Goal: Contribute content: Contribute content

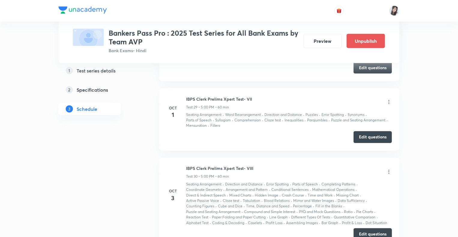
scroll to position [2664, 0]
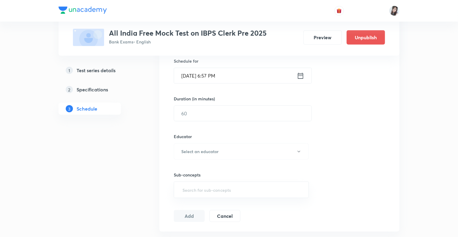
scroll to position [279, 0]
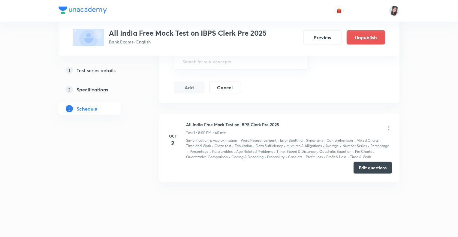
click at [369, 167] on button "Edit questions" at bounding box center [372, 168] width 38 height 12
click at [317, 37] on button "Preview" at bounding box center [322, 37] width 38 height 14
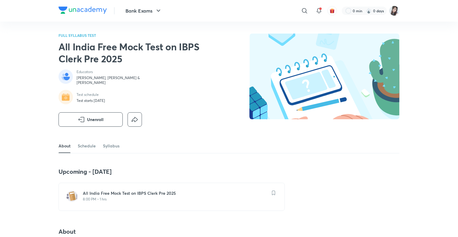
click at [178, 194] on h6 "All India Free Mock Test on IBPS Clerk Pre 2025" at bounding box center [175, 193] width 185 height 6
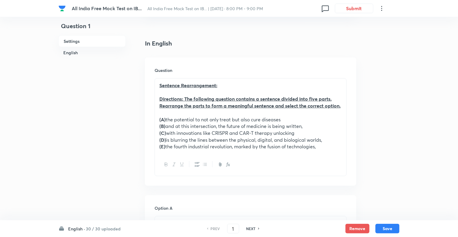
scroll to position [147, 0]
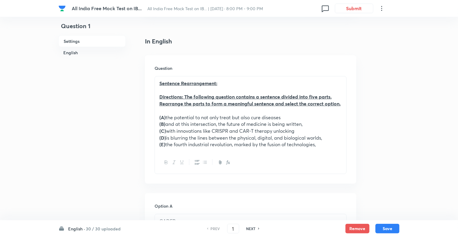
click at [248, 228] on h6 "NEXT" at bounding box center [250, 228] width 9 height 5
type input "2"
checkbox input "false"
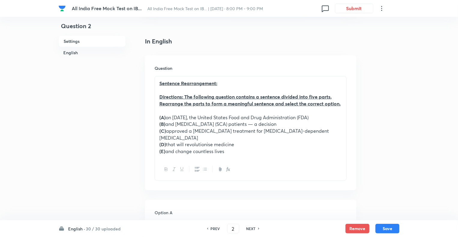
checkbox input "true"
click at [248, 228] on h6 "NEXT" at bounding box center [250, 228] width 9 height 5
type input "3"
checkbox input "false"
checkbox input "true"
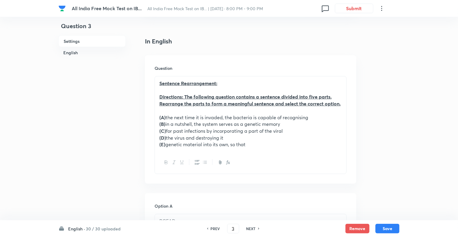
click at [248, 228] on h6 "NEXT" at bounding box center [250, 228] width 9 height 5
type input "4"
checkbox input "false"
checkbox input "true"
click at [248, 228] on h6 "NEXT" at bounding box center [250, 228] width 9 height 5
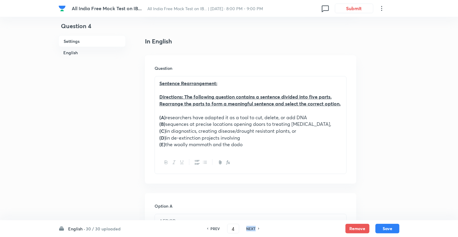
type input "5"
checkbox input "false"
checkbox input "true"
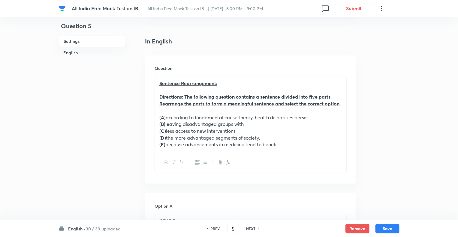
click at [248, 228] on h6 "NEXT" at bounding box center [250, 228] width 9 height 5
type input "6"
checkbox input "false"
checkbox input "true"
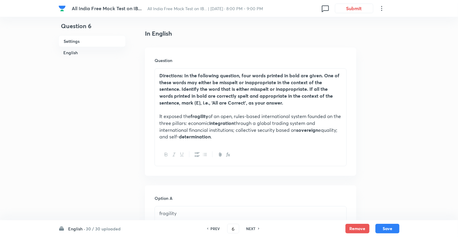
click at [248, 228] on h6 "NEXT" at bounding box center [250, 228] width 9 height 5
type input "7"
checkbox input "true"
checkbox input "false"
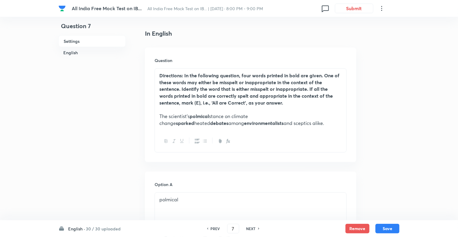
click at [248, 228] on h6 "NEXT" at bounding box center [250, 228] width 9 height 5
type input "8"
checkbox input "true"
click at [248, 228] on h6 "NEXT" at bounding box center [250, 228] width 9 height 5
type input "9"
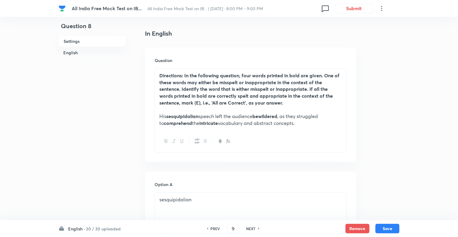
checkbox input "true"
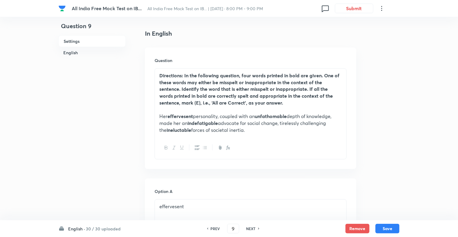
click at [248, 228] on h6 "NEXT" at bounding box center [250, 228] width 9 height 5
type input "10"
checkbox input "false"
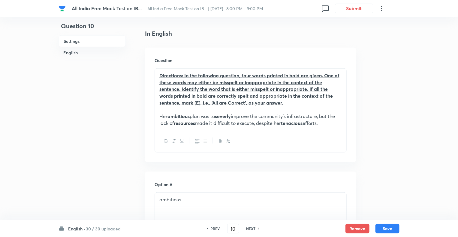
checkbox input "true"
click at [248, 228] on h6 "NEXT" at bounding box center [250, 228] width 9 height 5
type input "11"
checkbox input "false"
checkbox input "true"
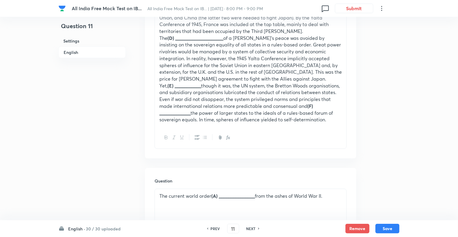
scroll to position [351, 0]
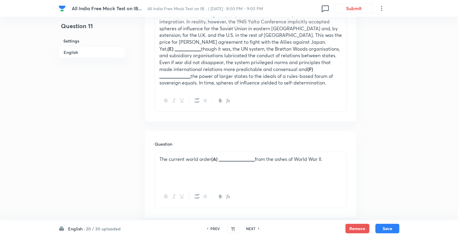
click at [248, 228] on h6 "NEXT" at bounding box center [250, 228] width 9 height 5
type input "12"
checkbox input "true"
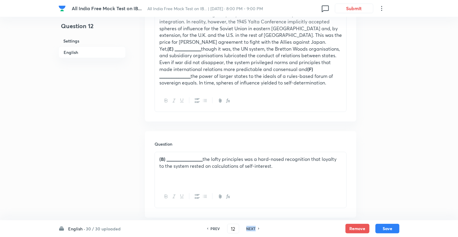
click at [248, 228] on h6 "NEXT" at bounding box center [250, 228] width 9 height 5
type input "13"
checkbox input "false"
checkbox input "true"
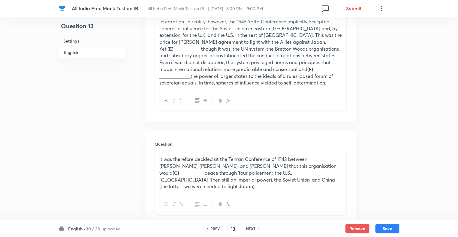
click at [248, 228] on h6 "NEXT" at bounding box center [250, 228] width 9 height 5
type input "14"
checkbox input "false"
checkbox input "true"
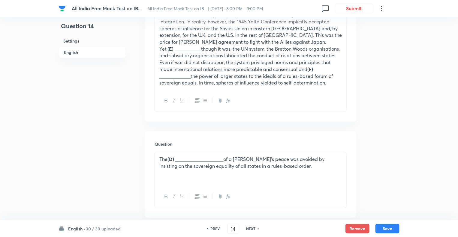
click at [248, 228] on h6 "NEXT" at bounding box center [250, 228] width 9 height 5
type input "15"
checkbox input "false"
checkbox input "true"
click at [248, 228] on h6 "NEXT" at bounding box center [250, 228] width 9 height 5
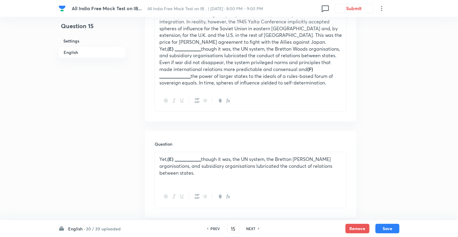
type input "16"
checkbox input "false"
checkbox input "true"
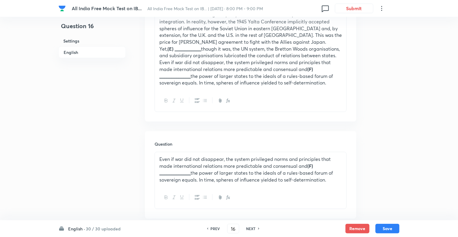
click at [248, 228] on h6 "NEXT" at bounding box center [250, 228] width 9 height 5
type input "17"
checkbox input "false"
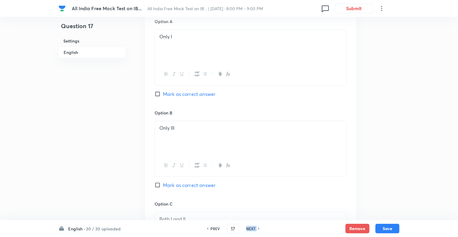
click at [248, 228] on h6 "NEXT" at bounding box center [250, 228] width 9 height 5
checkbox input "false"
type input "18"
checkbox input "true"
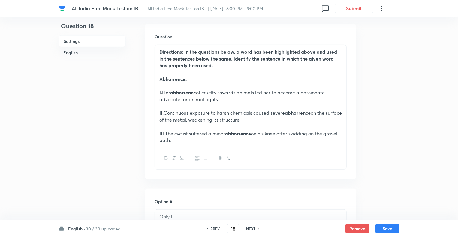
scroll to position [111, 0]
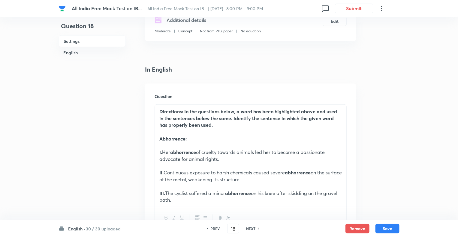
click at [213, 229] on h6 "PREV" at bounding box center [214, 228] width 9 height 5
type input "17"
checkbox input "false"
checkbox input "true"
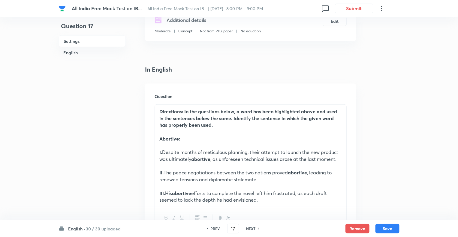
click at [250, 228] on h6 "NEXT" at bounding box center [250, 228] width 9 height 5
type input "18"
checkbox input "false"
checkbox input "true"
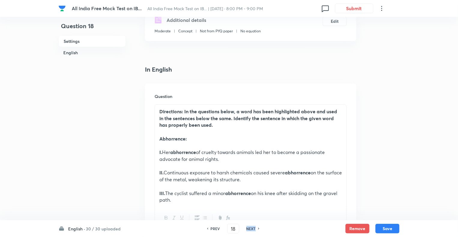
click at [250, 228] on h6 "NEXT" at bounding box center [250, 228] width 9 height 5
type input "19"
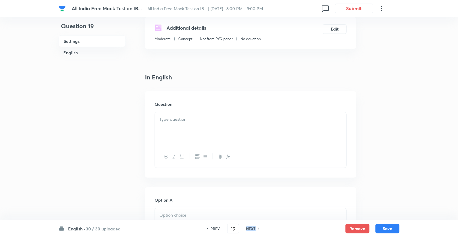
checkbox input "false"
checkbox input "true"
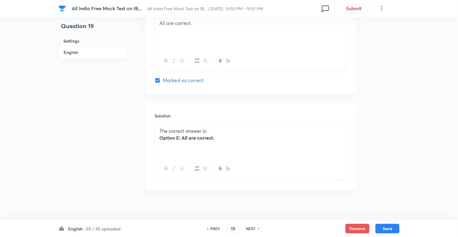
scroll to position [673, 0]
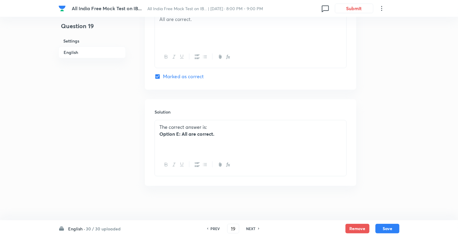
click at [250, 228] on h6 "NEXT" at bounding box center [250, 228] width 9 height 5
type input "20"
checkbox input "false"
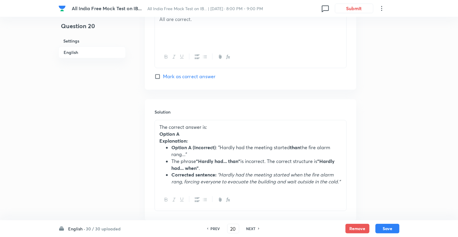
click at [250, 228] on h6 "NEXT" at bounding box center [250, 228] width 9 height 5
checkbox input "false"
type input "21"
checkbox input "true"
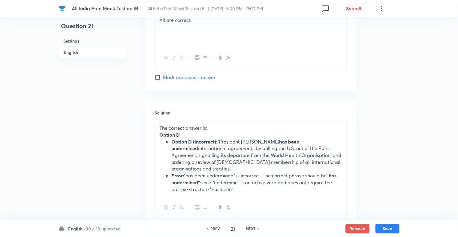
click at [250, 228] on h6 "NEXT" at bounding box center [250, 228] width 9 height 5
type input "22"
checkbox input "false"
checkbox input "true"
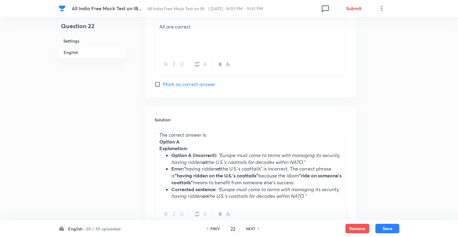
click at [250, 228] on h6 "NEXT" at bounding box center [250, 228] width 9 height 5
type input "23"
checkbox input "false"
checkbox input "true"
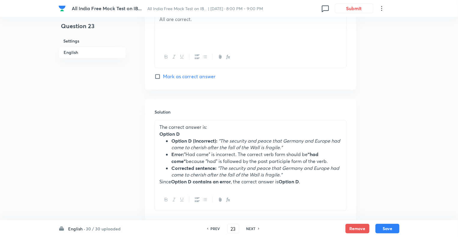
click at [250, 228] on h6 "NEXT" at bounding box center [250, 228] width 9 height 5
type input "24"
checkbox input "false"
checkbox input "true"
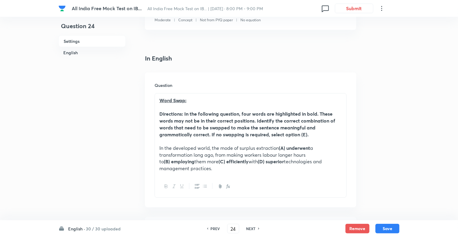
scroll to position [122, 0]
click at [250, 228] on h6 "NEXT" at bounding box center [250, 228] width 9 height 5
type input "25"
checkbox input "false"
checkbox input "true"
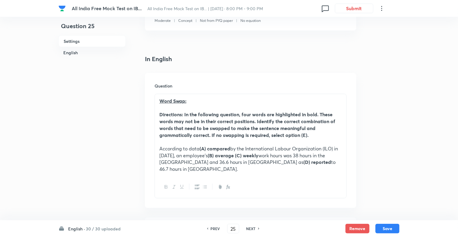
click at [253, 228] on h6 "NEXT" at bounding box center [250, 228] width 9 height 5
type input "26"
checkbox input "false"
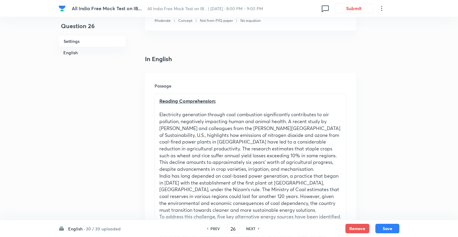
checkbox input "true"
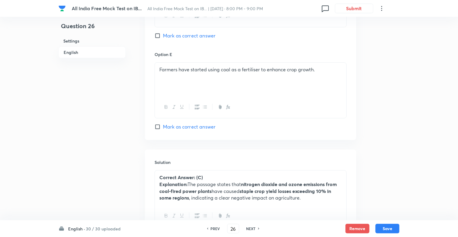
scroll to position [1062, 0]
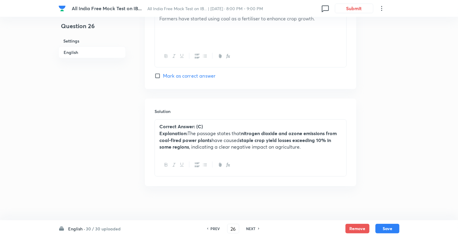
click at [253, 228] on h6 "NEXT" at bounding box center [250, 228] width 9 height 5
type input "27"
checkbox input "false"
checkbox input "true"
click at [253, 228] on h6 "NEXT" at bounding box center [250, 228] width 9 height 5
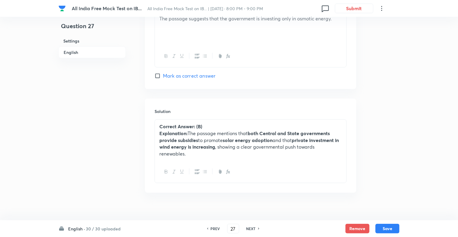
type input "28"
checkbox input "false"
checkbox input "true"
click at [253, 228] on h6 "NEXT" at bounding box center [250, 228] width 9 height 5
type input "29"
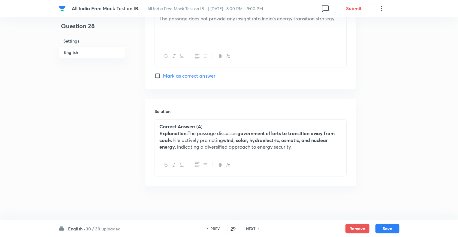
checkbox input "false"
checkbox input "true"
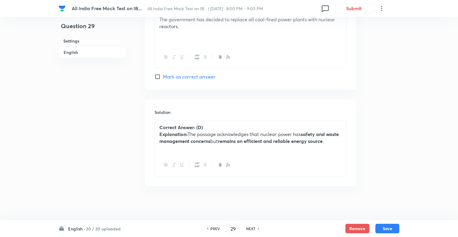
click at [253, 228] on h6 "NEXT" at bounding box center [250, 228] width 9 height 5
type input "30"
checkbox input "false"
checkbox input "true"
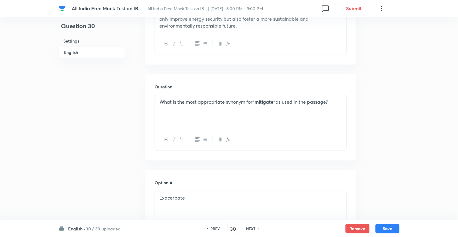
scroll to position [510, 0]
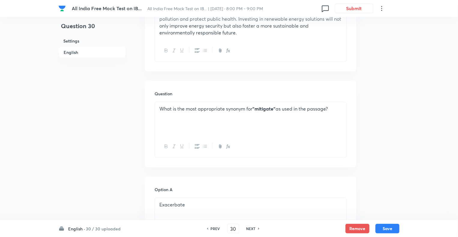
click at [100, 209] on div "Question 30 Settings English" at bounding box center [91, 170] width 67 height 1305
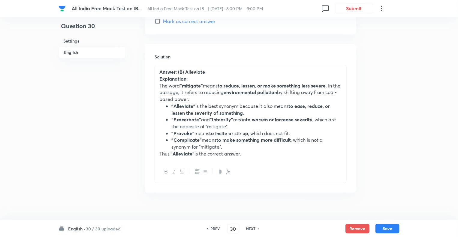
scroll to position [1123, 0]
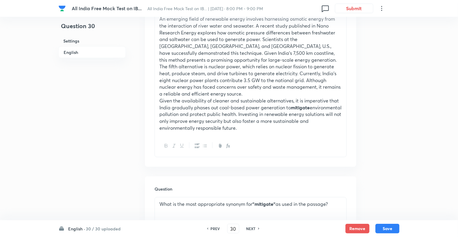
scroll to position [416, 0]
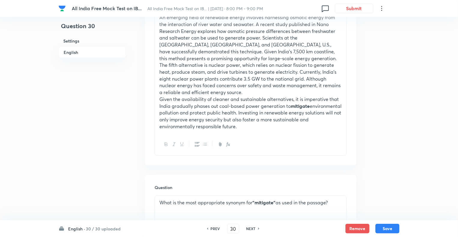
click at [213, 227] on h6 "PREV" at bounding box center [214, 228] width 9 height 5
type input "29"
checkbox input "false"
checkbox input "true"
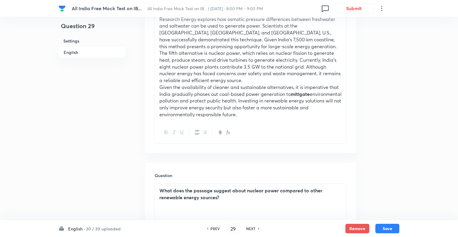
click at [213, 227] on h6 "PREV" at bounding box center [214, 228] width 9 height 5
type input "28"
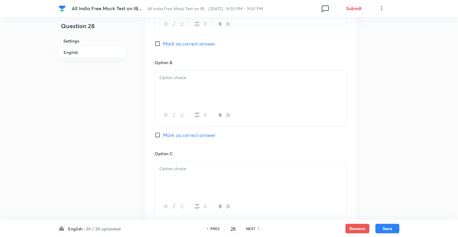
checkbox input "false"
checkbox input "true"
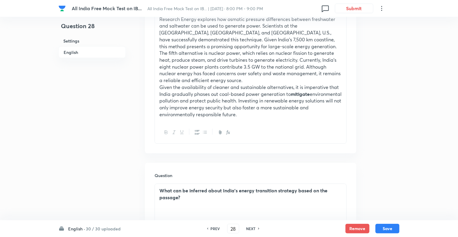
click at [213, 227] on h6 "PREV" at bounding box center [214, 228] width 9 height 5
type input "27"
checkbox input "false"
checkbox input "true"
click at [213, 227] on h6 "PREV" at bounding box center [214, 228] width 9 height 5
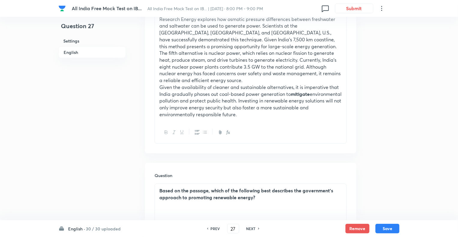
type input "26"
checkbox input "false"
checkbox input "true"
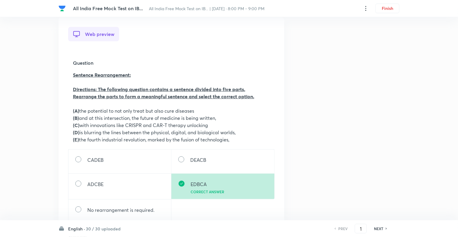
scroll to position [192, 0]
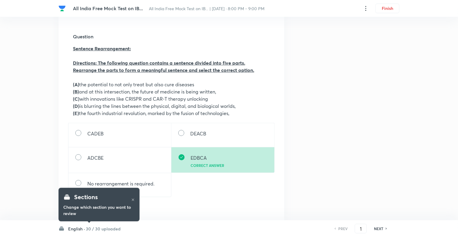
click at [375, 228] on h6 "NEXT" at bounding box center [378, 228] width 9 height 5
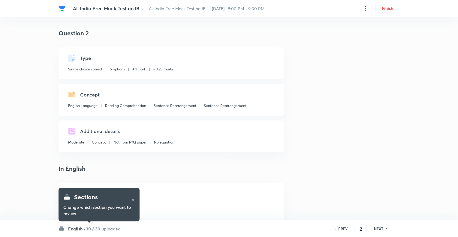
click at [375, 228] on h6 "NEXT" at bounding box center [378, 228] width 9 height 5
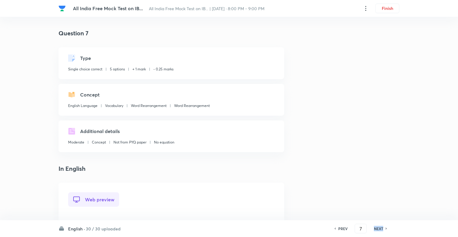
click at [375, 228] on h6 "NEXT" at bounding box center [378, 228] width 9 height 5
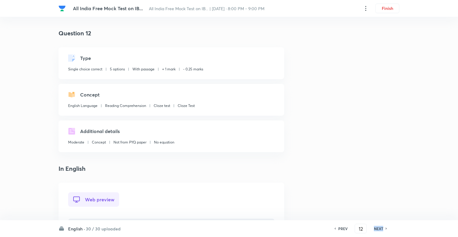
click at [375, 228] on h6 "NEXT" at bounding box center [378, 228] width 9 height 5
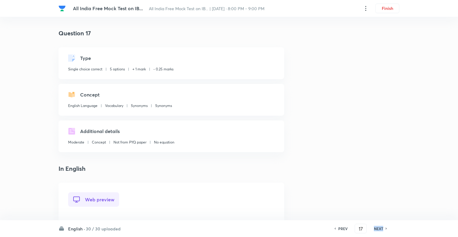
click at [375, 228] on h6 "NEXT" at bounding box center [378, 228] width 9 height 5
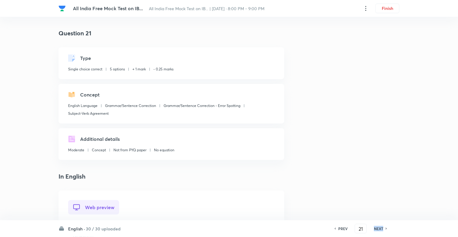
click at [375, 228] on h6 "NEXT" at bounding box center [378, 228] width 9 height 5
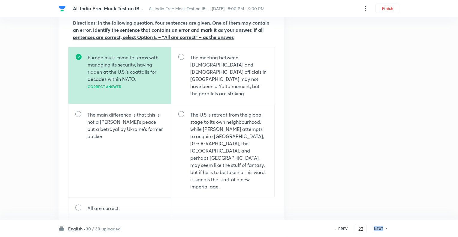
scroll to position [252, 0]
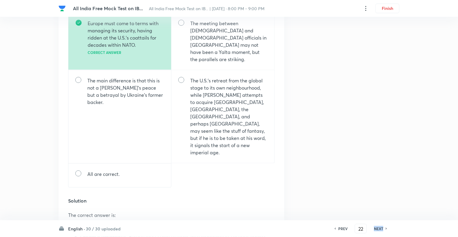
click at [378, 226] on h6 "NEXT" at bounding box center [378, 228] width 9 height 5
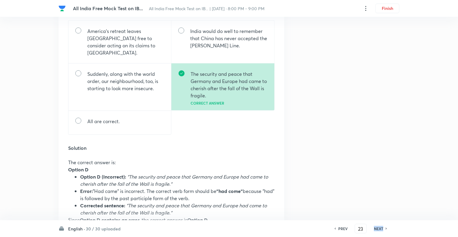
scroll to position [0, 0]
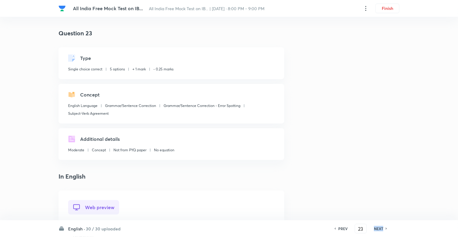
click at [378, 226] on h6 "NEXT" at bounding box center [378, 228] width 9 height 5
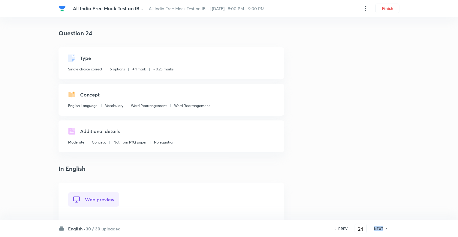
click at [378, 226] on h6 "NEXT" at bounding box center [378, 228] width 9 height 5
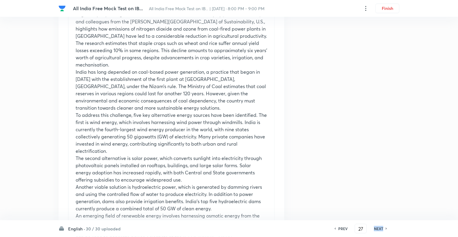
scroll to position [252, 0]
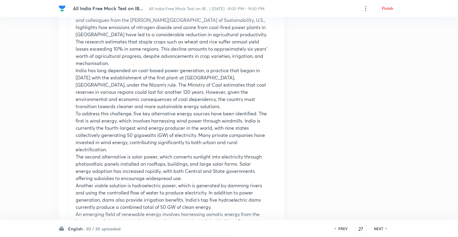
click at [341, 227] on h6 "PREV" at bounding box center [342, 228] width 9 height 5
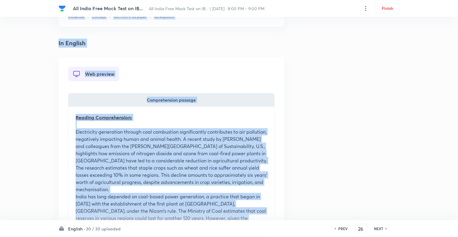
scroll to position [93, 0]
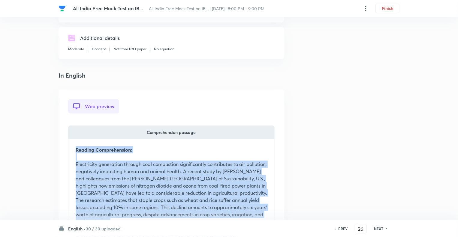
drag, startPoint x: 167, startPoint y: 177, endPoint x: 73, endPoint y: 144, distance: 99.6
copy div "Reading Comprehension: Electricity generation through coal combustion significa…"
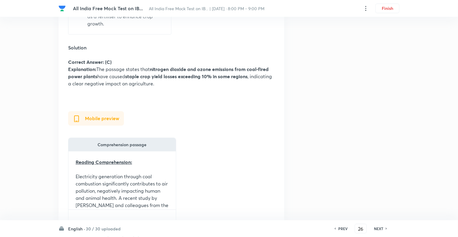
scroll to position [717, 0]
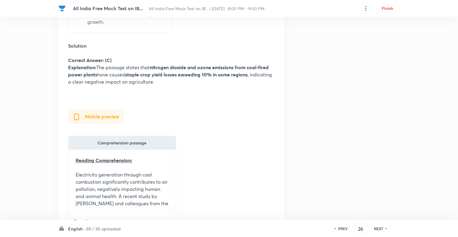
click at [377, 229] on h6 "NEXT" at bounding box center [378, 228] width 9 height 5
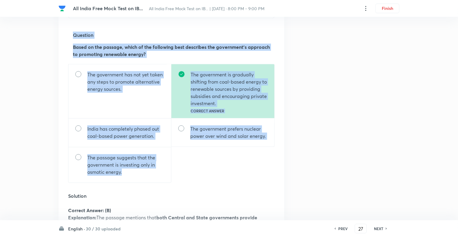
scroll to position [546, 0]
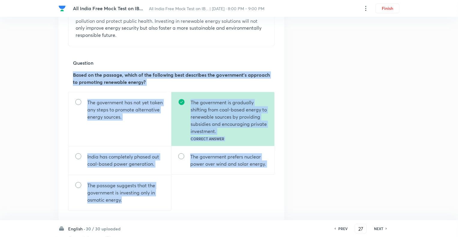
drag, startPoint x: 126, startPoint y: 116, endPoint x: 68, endPoint y: 78, distance: 69.3
click at [68, 78] on div "Web preview Comprehension passage Reading Comprehension: Electricity generation…" at bounding box center [170, 160] width 225 height 1046
copy div "Based on the passage, which of the following best describes the government’s ap…"
click at [348, 186] on div "Question 27 Type Single choice correct 5 options With passage + 1 mark - 0.25 m…" at bounding box center [228, 95] width 341 height 1224
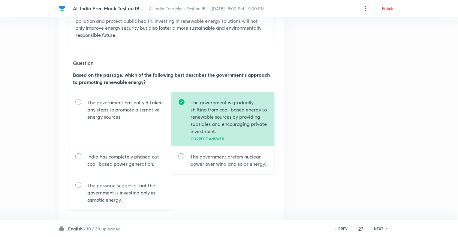
click at [379, 228] on h6 "NEXT" at bounding box center [378, 228] width 9 height 5
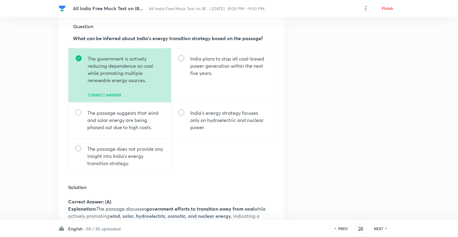
scroll to position [600, 0]
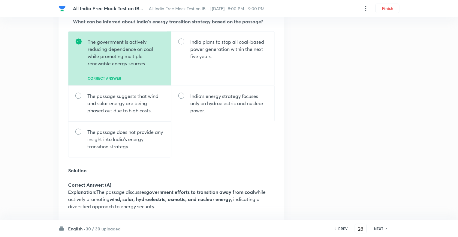
click at [380, 144] on div "Question 28 Type Single choice correct 5 options With passage + 1 mark - 0.25 m…" at bounding box center [228, 41] width 341 height 1224
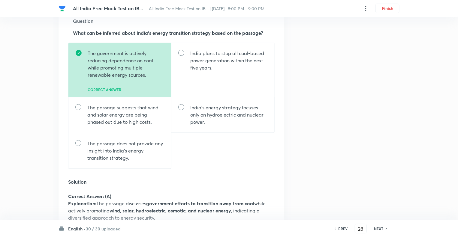
scroll to position [588, 0]
click at [378, 229] on h6 "NEXT" at bounding box center [378, 228] width 9 height 5
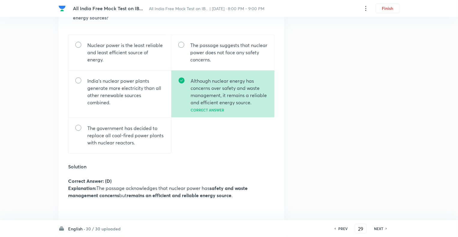
scroll to position [612, 0]
click at [378, 229] on h6 "NEXT" at bounding box center [378, 228] width 9 height 5
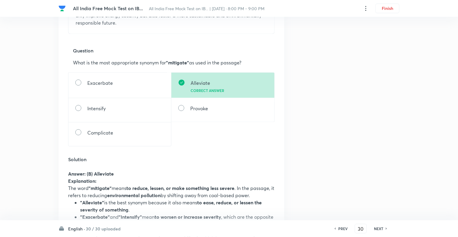
scroll to position [552, 0]
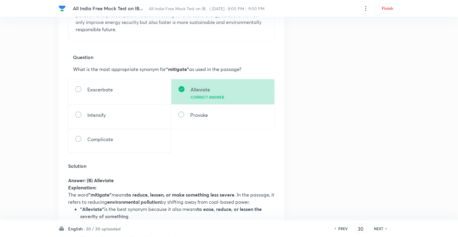
click at [327, 165] on div "Question 30 Type Single choice correct 5 options With passage + 1 mark - 0.25 m…" at bounding box center [228, 99] width 341 height 1244
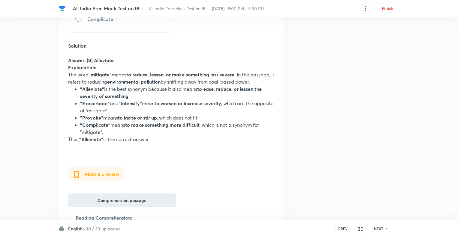
scroll to position [684, 0]
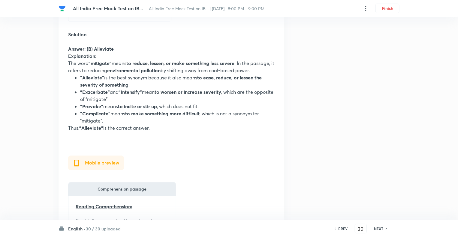
click at [341, 228] on h6 "PREV" at bounding box center [342, 228] width 9 height 5
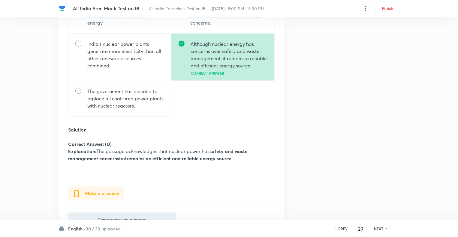
scroll to position [660, 0]
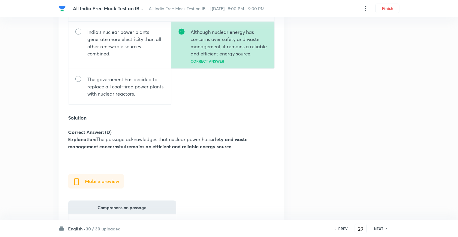
click at [341, 228] on h6 "PREV" at bounding box center [342, 228] width 9 height 5
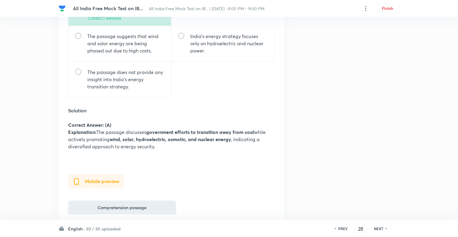
click at [341, 228] on h6 "PREV" at bounding box center [342, 228] width 9 height 5
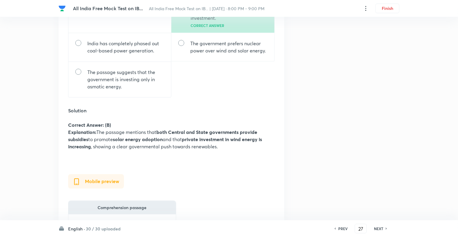
scroll to position [0, 0]
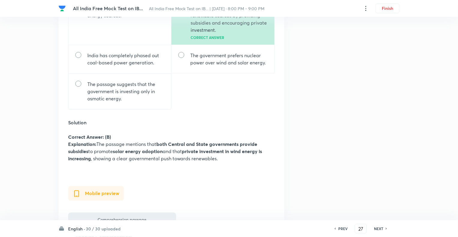
click at [341, 228] on h6 "PREV" at bounding box center [342, 228] width 9 height 5
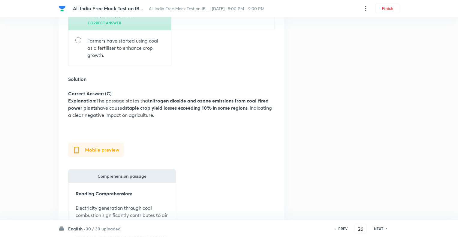
click at [341, 228] on h6 "PREV" at bounding box center [342, 228] width 9 height 5
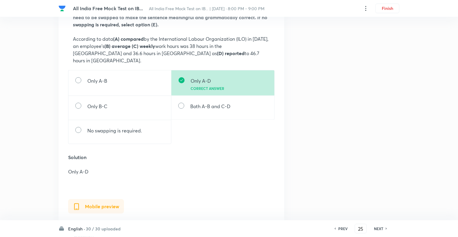
scroll to position [252, 0]
click at [341, 228] on h6 "PREV" at bounding box center [342, 228] width 9 height 5
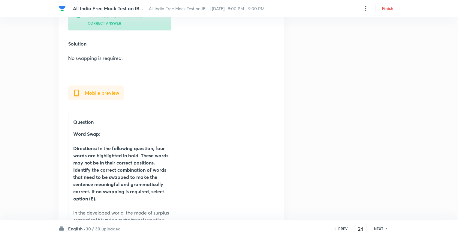
scroll to position [372, 0]
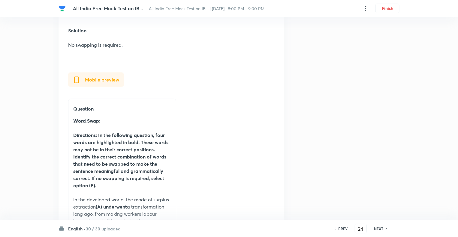
click at [341, 228] on h6 "PREV" at bounding box center [342, 228] width 9 height 5
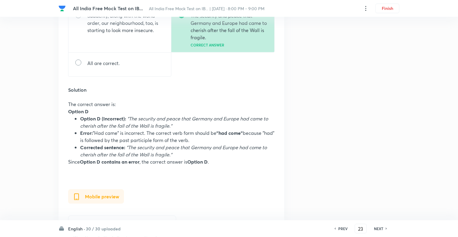
scroll to position [312, 0]
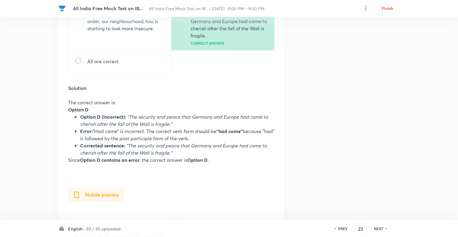
click at [341, 228] on h6 "PREV" at bounding box center [342, 228] width 9 height 5
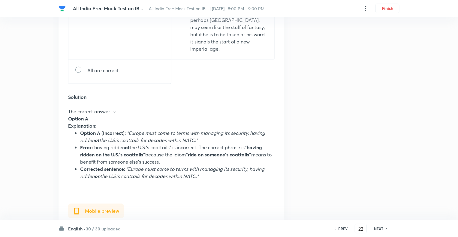
scroll to position [360, 0]
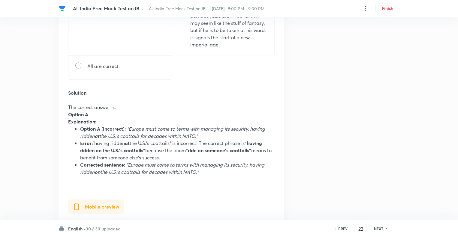
click at [341, 228] on h6 "PREV" at bounding box center [342, 228] width 9 height 5
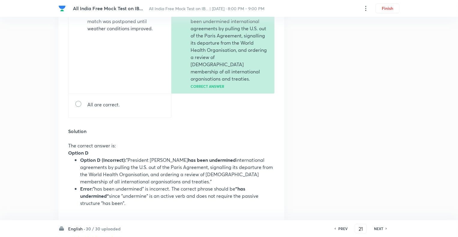
click at [341, 228] on h6 "PREV" at bounding box center [342, 228] width 9 height 5
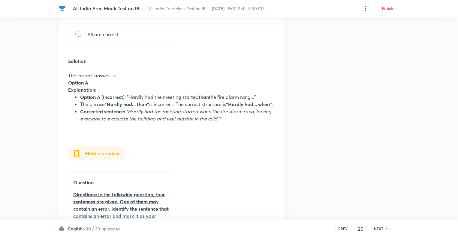
click at [341, 228] on h6 "PREV" at bounding box center [342, 228] width 9 height 5
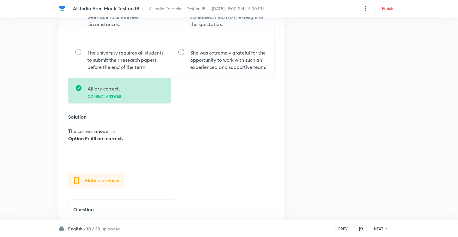
scroll to position [300, 0]
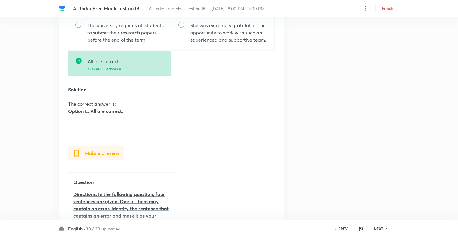
click at [341, 228] on h6 "PREV" at bounding box center [342, 228] width 9 height 5
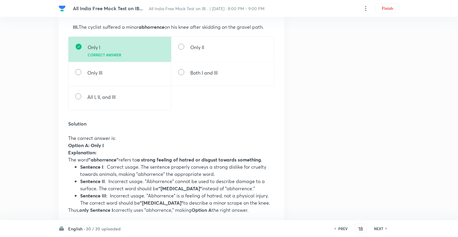
scroll to position [0, 0]
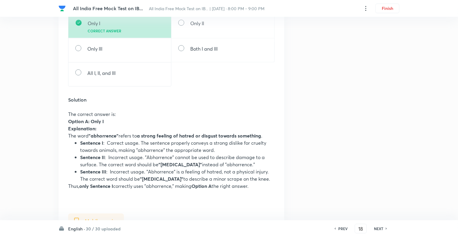
click at [341, 228] on h6 "PREV" at bounding box center [342, 228] width 9 height 5
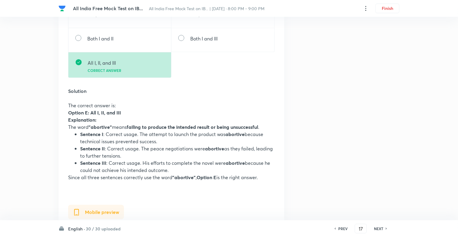
scroll to position [348, 0]
click at [341, 228] on h6 "PREV" at bounding box center [342, 228] width 9 height 5
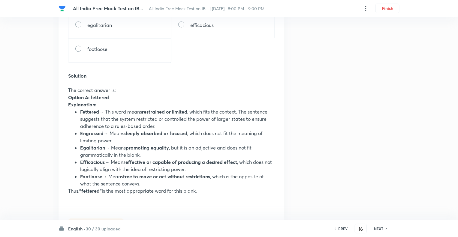
scroll to position [552, 0]
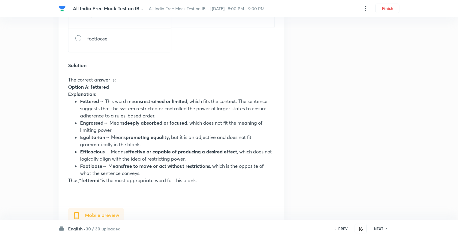
click at [341, 228] on h6 "PREV" at bounding box center [342, 228] width 9 height 5
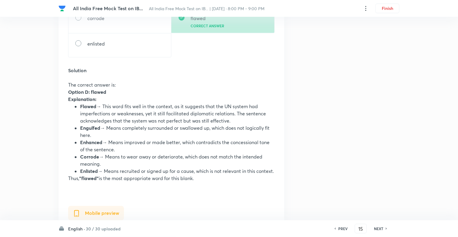
click at [341, 228] on h6 "PREV" at bounding box center [342, 228] width 9 height 5
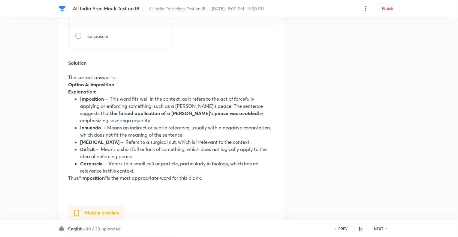
click at [341, 228] on h6 "PREV" at bounding box center [342, 228] width 9 height 5
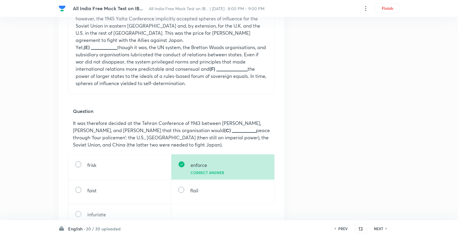
scroll to position [372, 0]
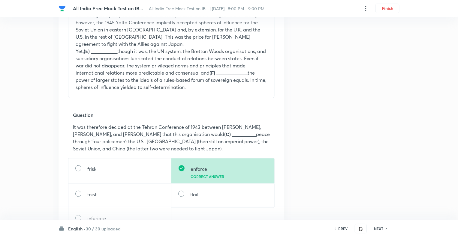
click at [341, 228] on h6 "PREV" at bounding box center [342, 228] width 9 height 5
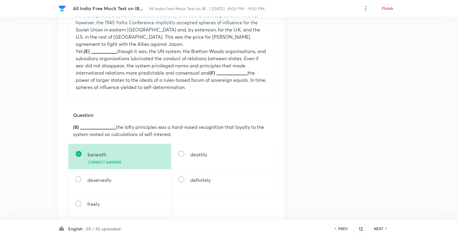
scroll to position [0, 0]
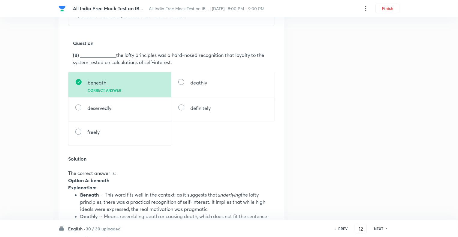
click at [341, 228] on h6 "PREV" at bounding box center [342, 228] width 9 height 5
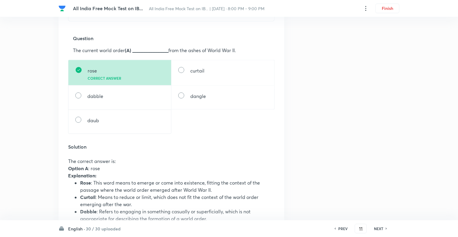
scroll to position [420, 0]
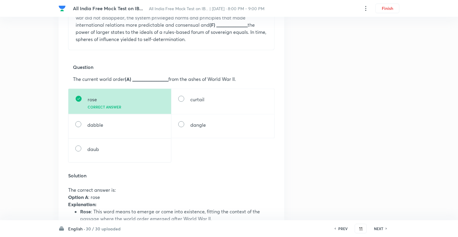
click at [341, 228] on h6 "PREV" at bounding box center [342, 228] width 9 height 5
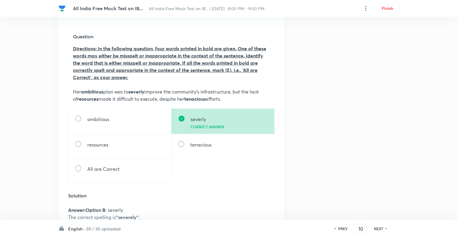
scroll to position [204, 0]
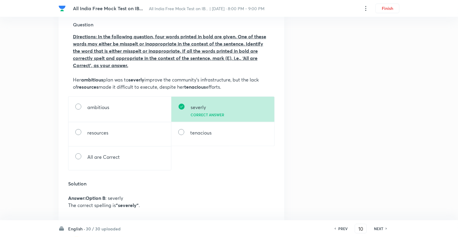
click at [341, 229] on h6 "PREV" at bounding box center [342, 228] width 9 height 5
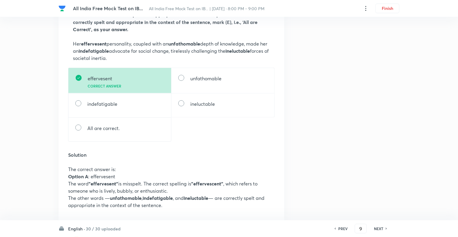
scroll to position [252, 0]
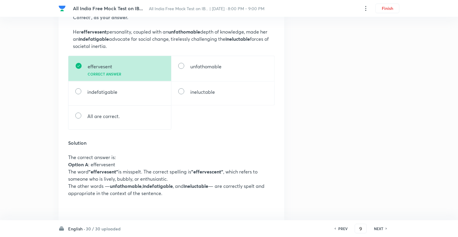
click at [341, 229] on h6 "PREV" at bounding box center [342, 228] width 9 height 5
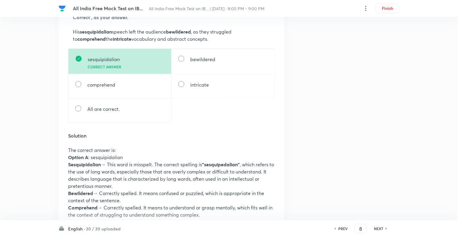
scroll to position [240, 0]
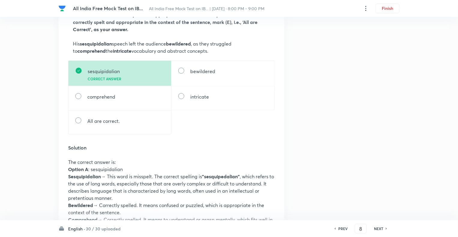
click at [342, 229] on h6 "PREV" at bounding box center [342, 228] width 9 height 5
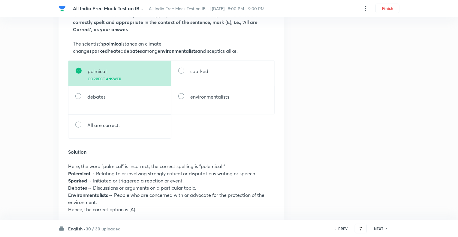
scroll to position [252, 0]
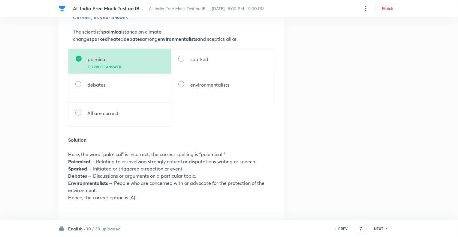
click at [342, 229] on h6 "PREV" at bounding box center [342, 228] width 9 height 5
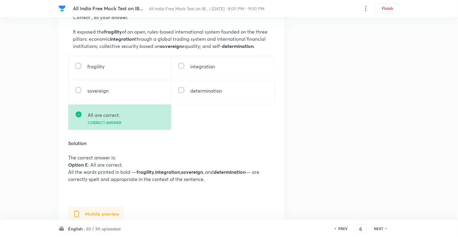
click at [342, 229] on h6 "PREV" at bounding box center [342, 228] width 9 height 5
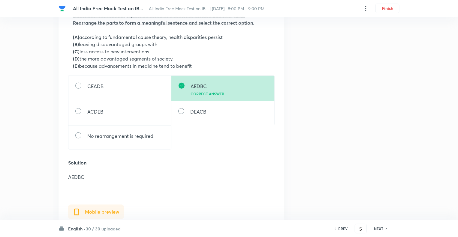
scroll to position [240, 0]
click at [342, 229] on h6 "PREV" at bounding box center [342, 228] width 9 height 5
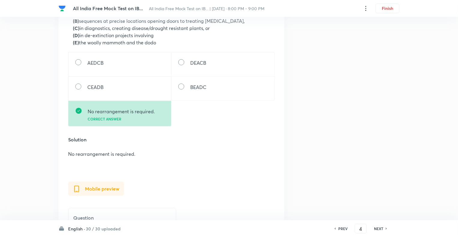
scroll to position [276, 0]
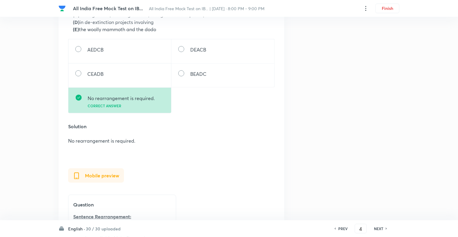
click at [342, 229] on h6 "PREV" at bounding box center [342, 228] width 9 height 5
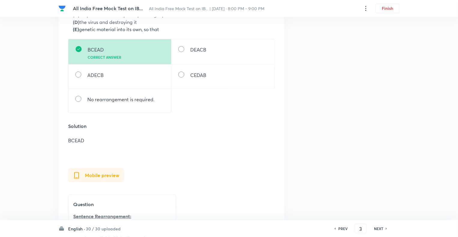
click at [342, 229] on h6 "PREV" at bounding box center [342, 228] width 9 height 5
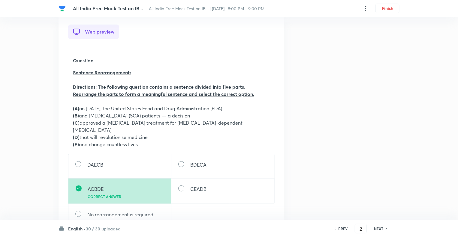
scroll to position [180, 0]
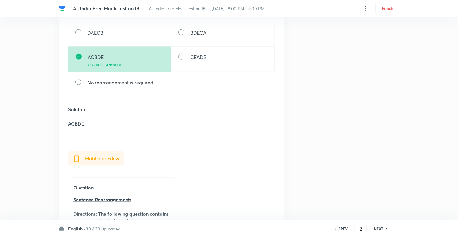
click at [342, 229] on h6 "PREV" at bounding box center [342, 228] width 9 height 5
type input "1"
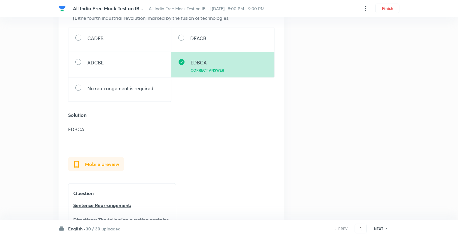
scroll to position [288, 0]
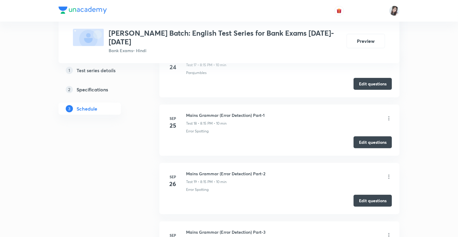
scroll to position [1391, 0]
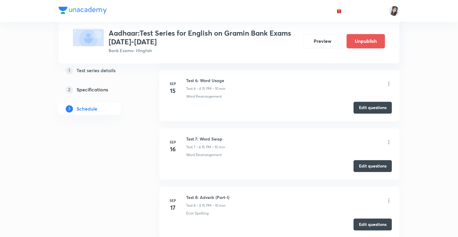
scroll to position [574, 0]
